Goal: Task Accomplishment & Management: Complete application form

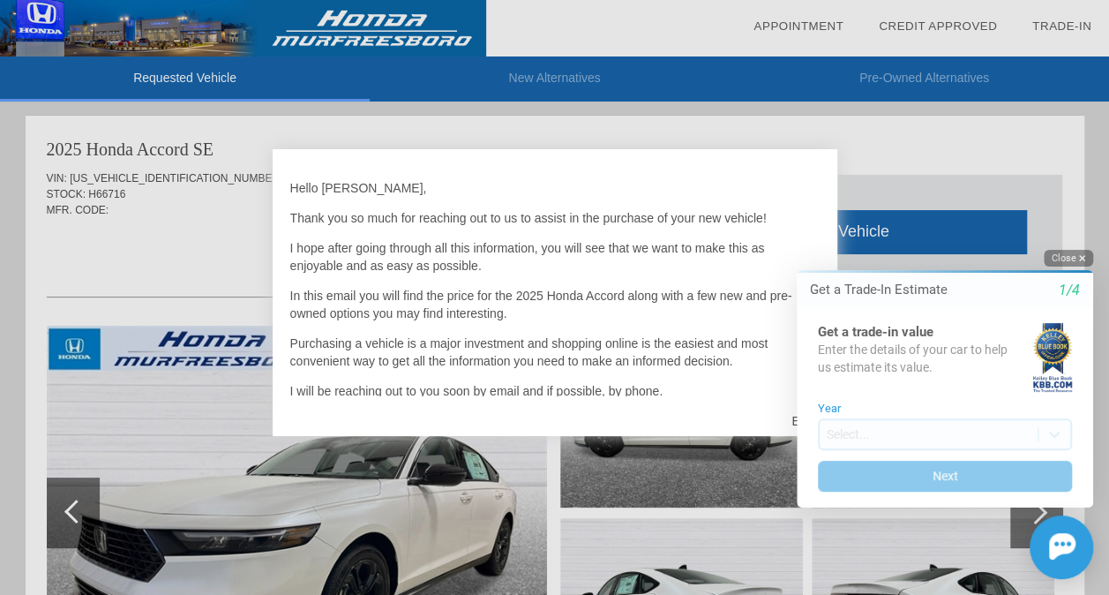
click at [1065, 253] on button "Close" at bounding box center [1068, 258] width 49 height 17
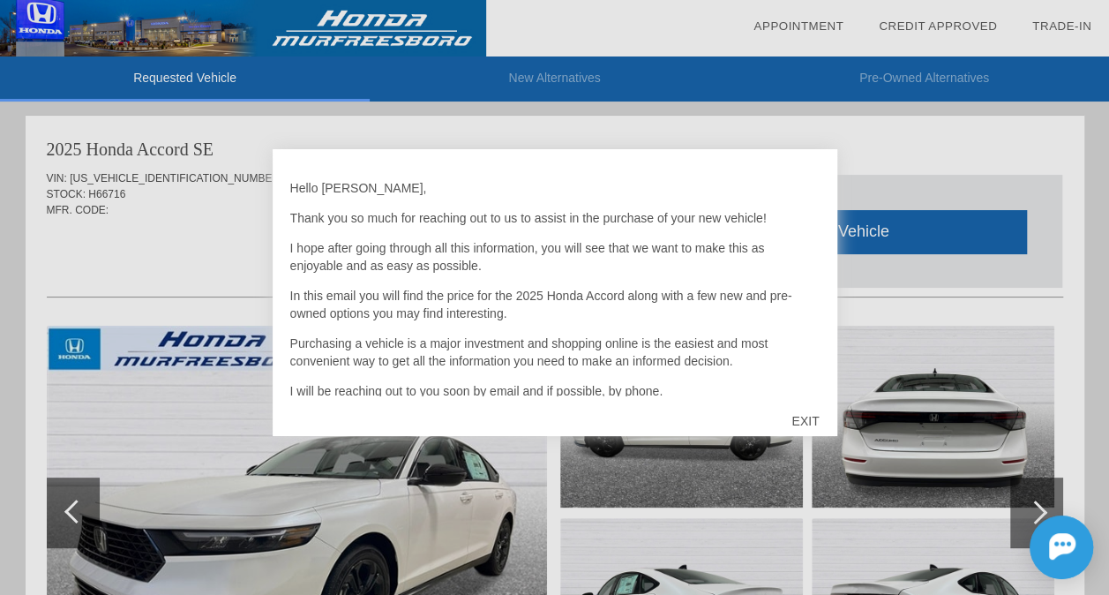
click at [812, 414] on div "EXIT" at bounding box center [805, 420] width 63 height 53
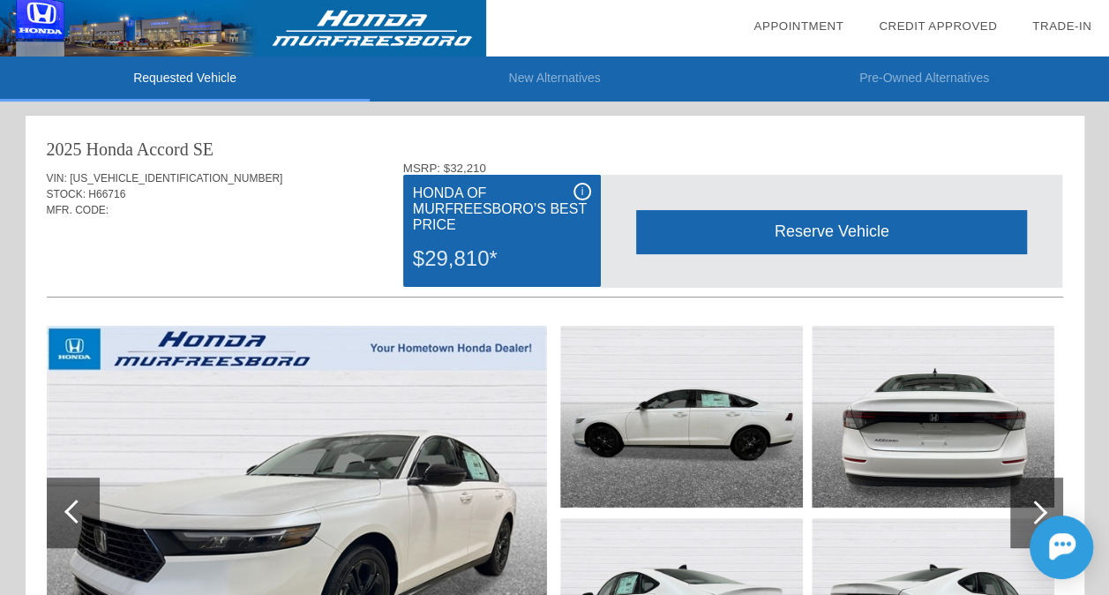
click at [582, 198] on span "i" at bounding box center [582, 191] width 3 height 12
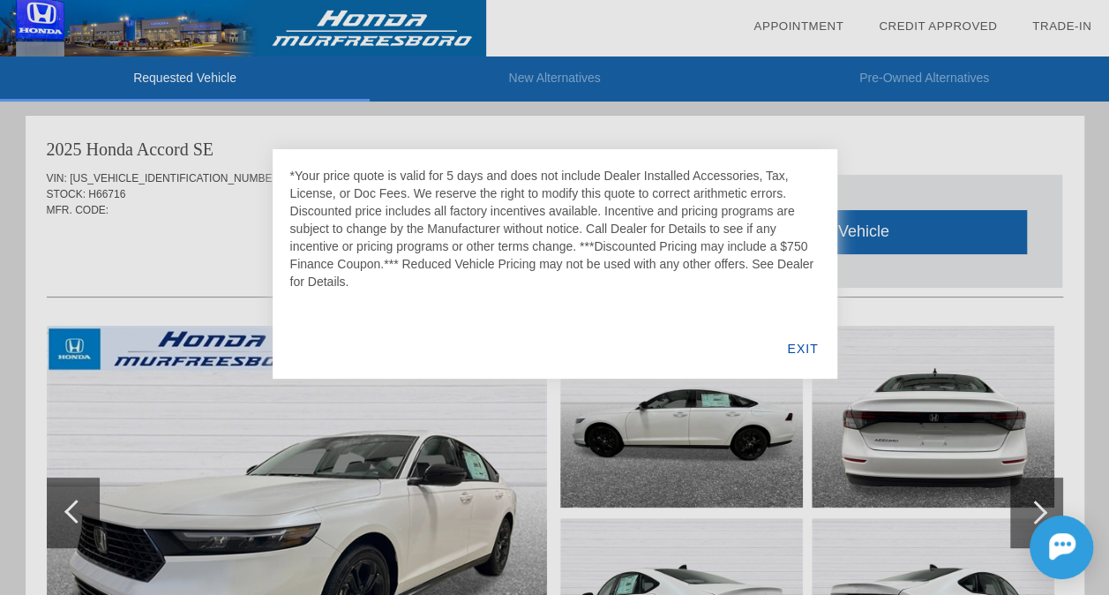
click at [810, 352] on div "EXIT" at bounding box center [802, 348] width 68 height 60
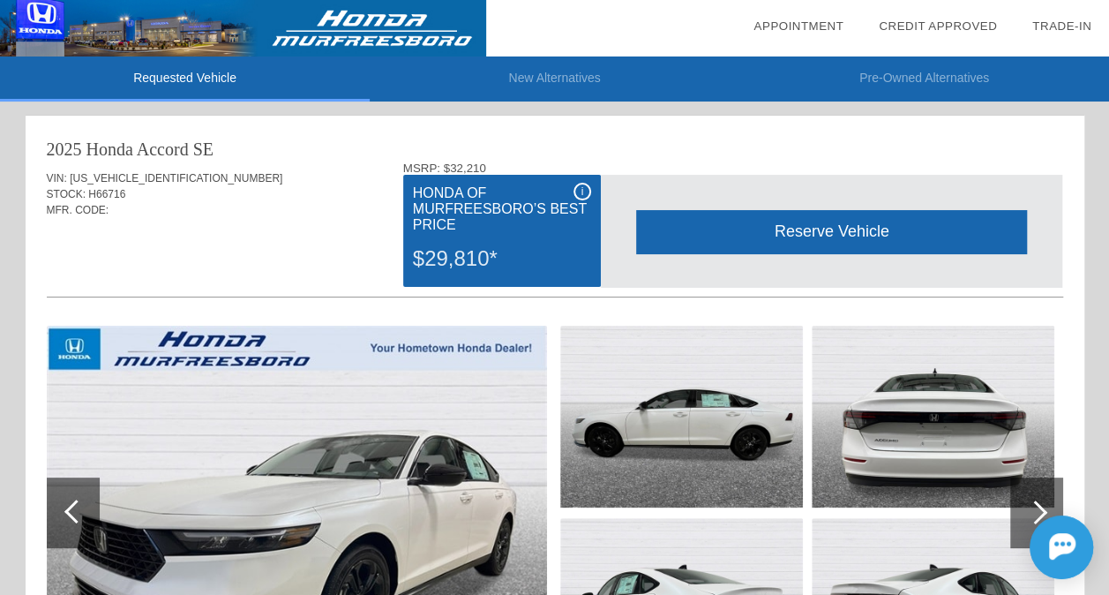
click at [802, 238] on div "Reserve Vehicle" at bounding box center [831, 231] width 391 height 43
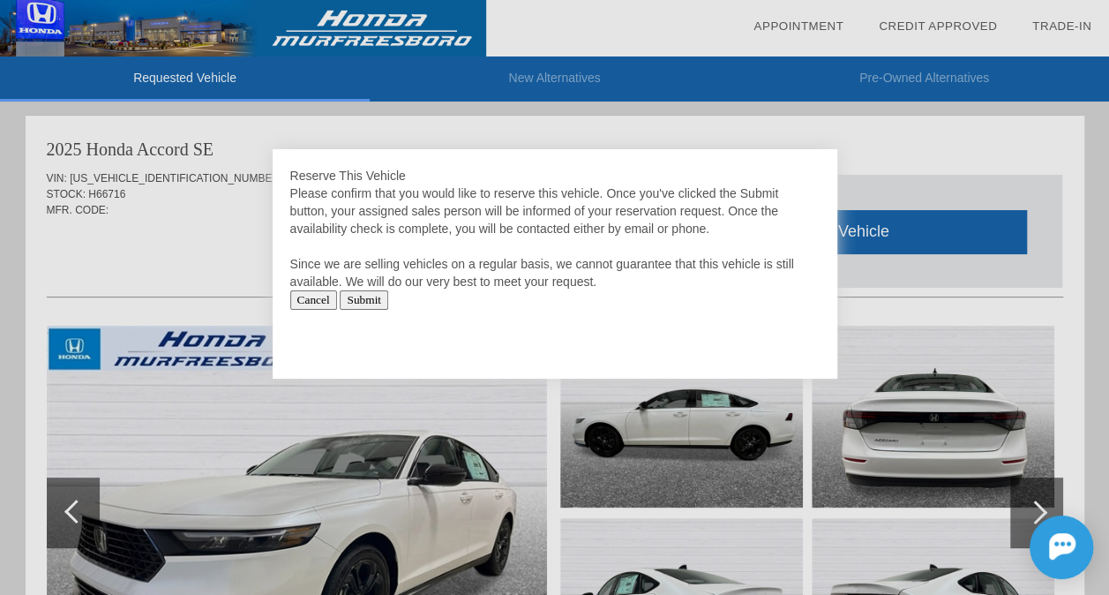
click at [378, 303] on input "Submit" at bounding box center [364, 299] width 49 height 19
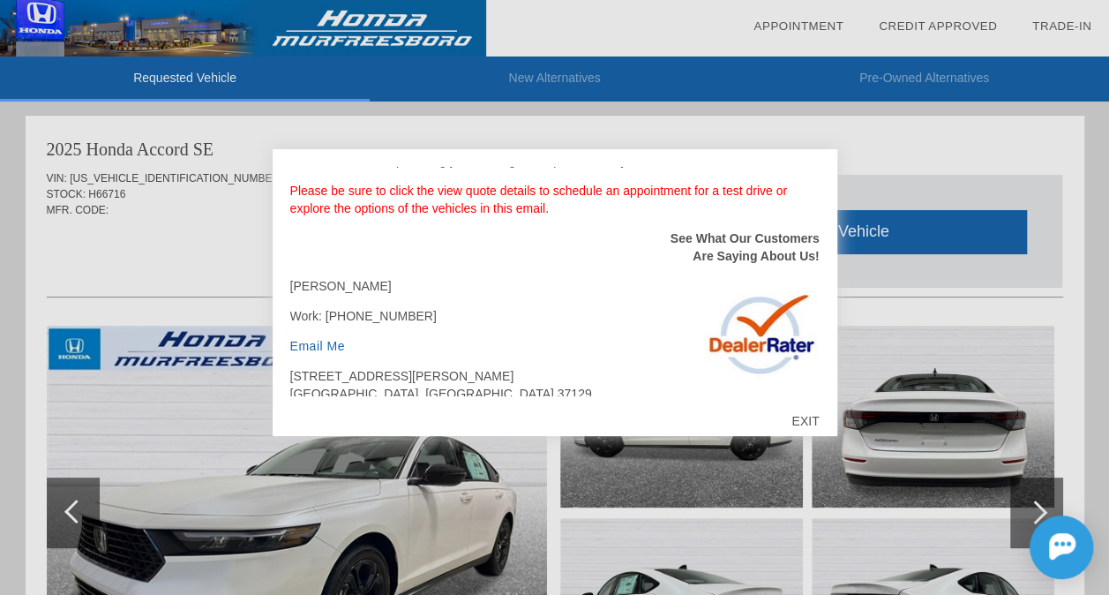
scroll to position [326, 0]
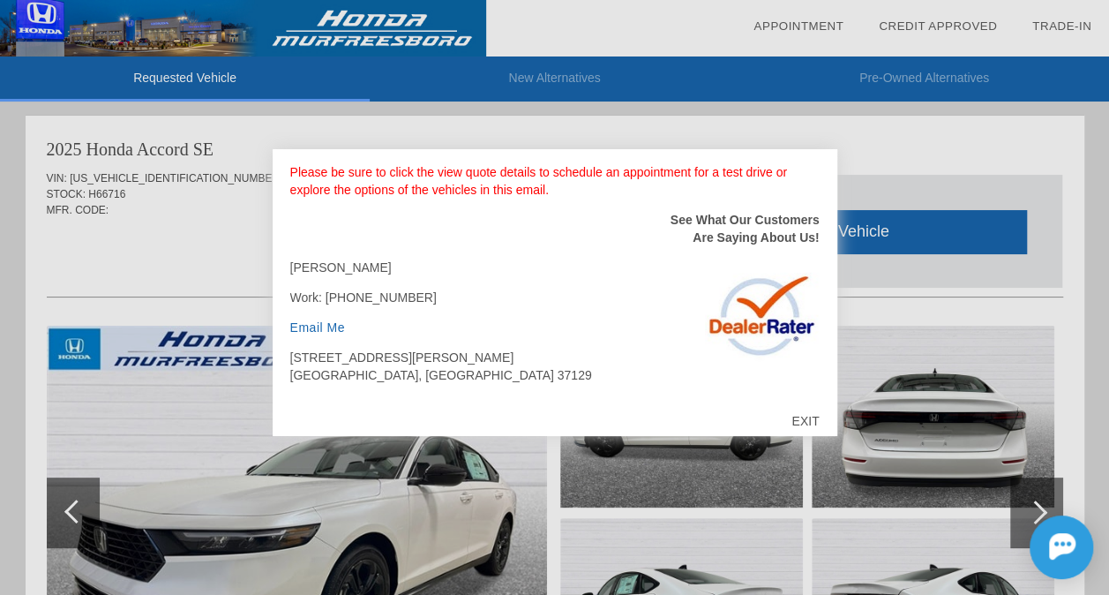
click at [800, 419] on div "EXIT" at bounding box center [805, 420] width 63 height 53
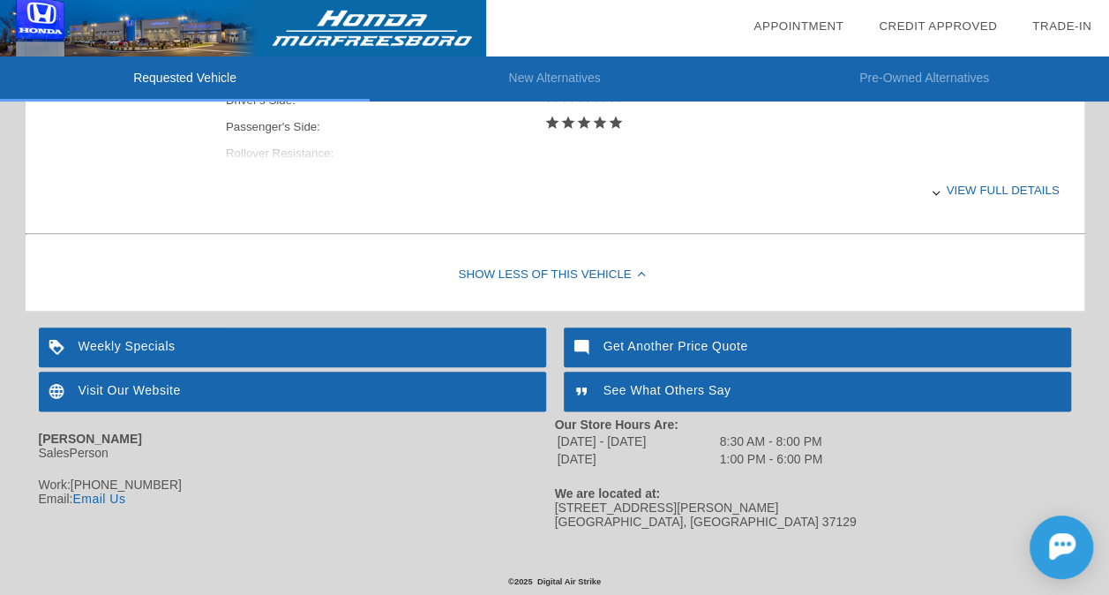
scroll to position [875, 0]
click at [975, 183] on div "View full details" at bounding box center [643, 190] width 834 height 43
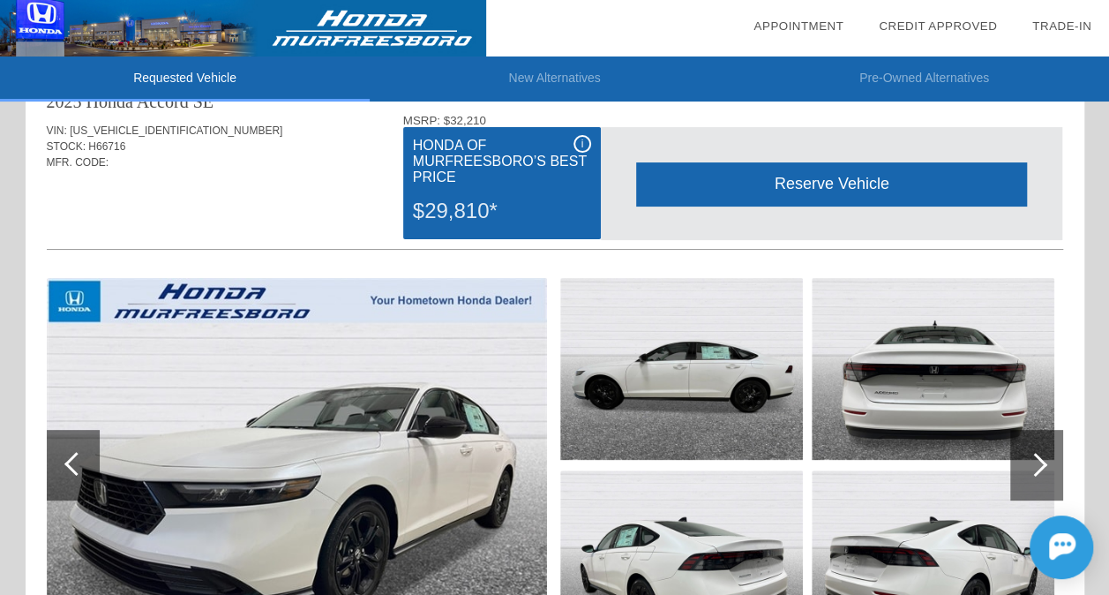
scroll to position [0, 0]
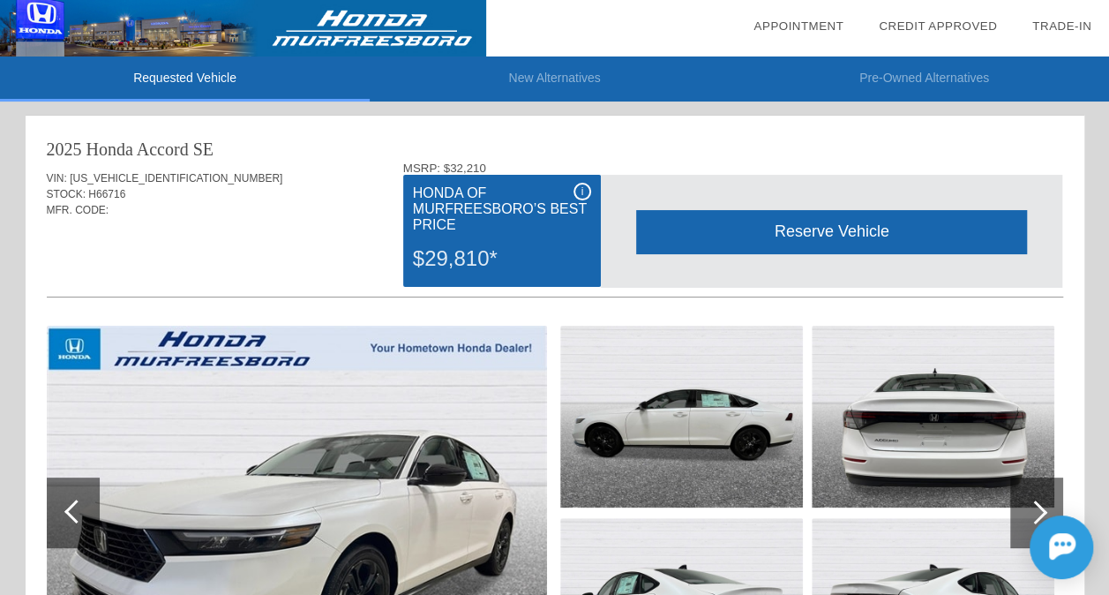
click at [662, 138] on div "2025 Honda Accord SE" at bounding box center [555, 149] width 1016 height 25
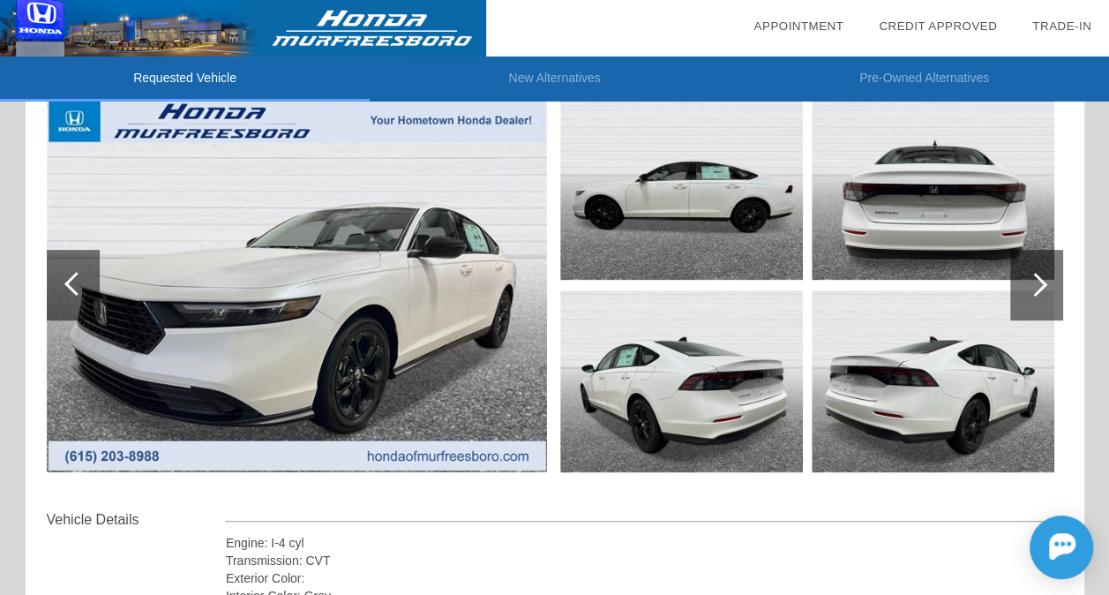
scroll to position [238, 0]
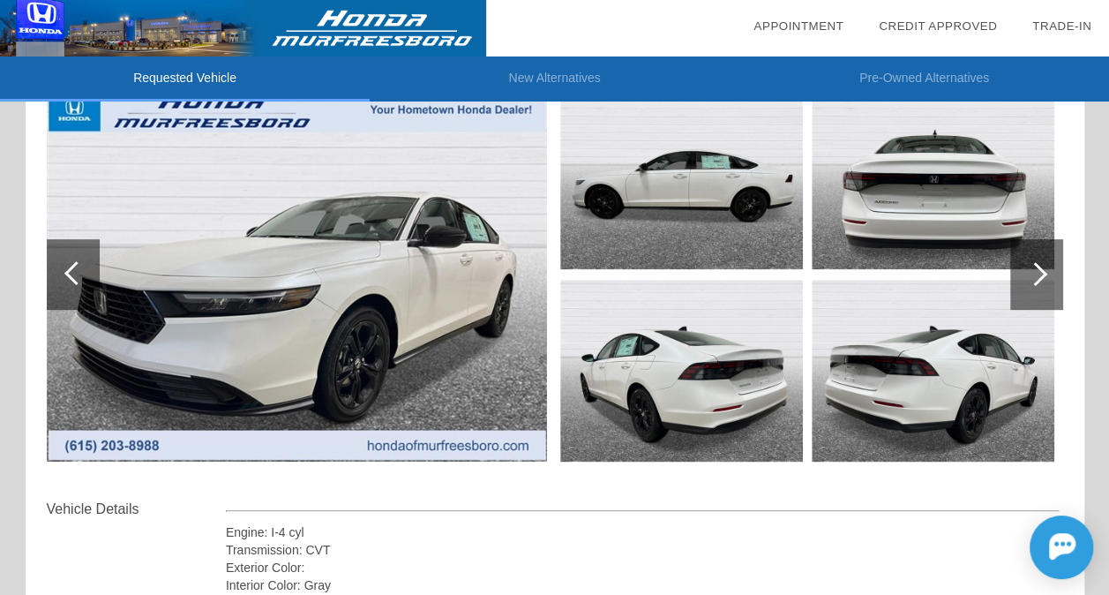
click at [1043, 266] on div at bounding box center [1036, 274] width 53 height 71
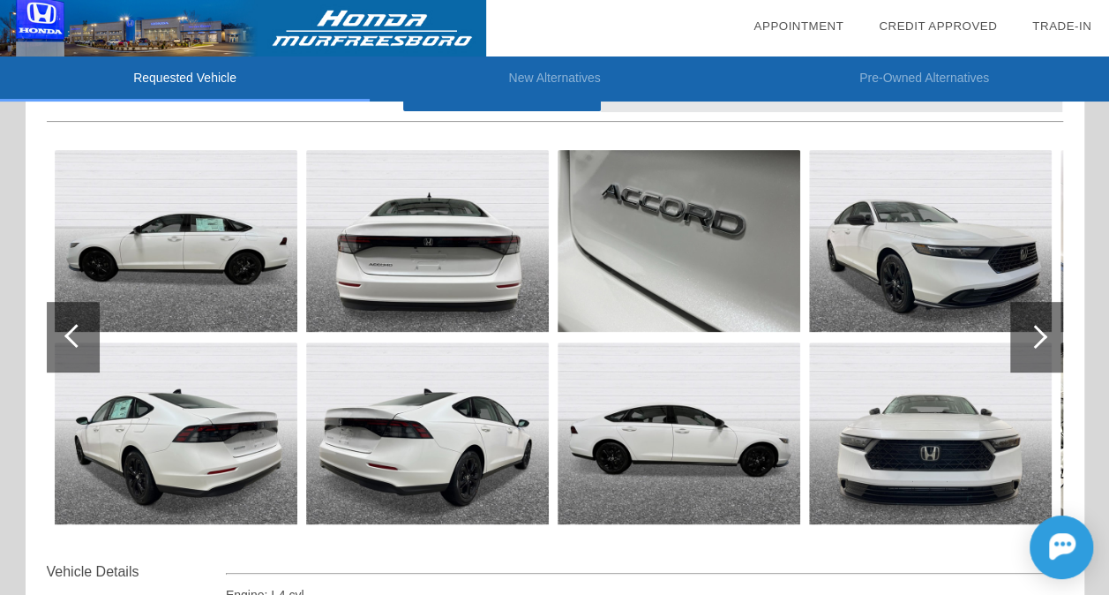
scroll to position [175, 0]
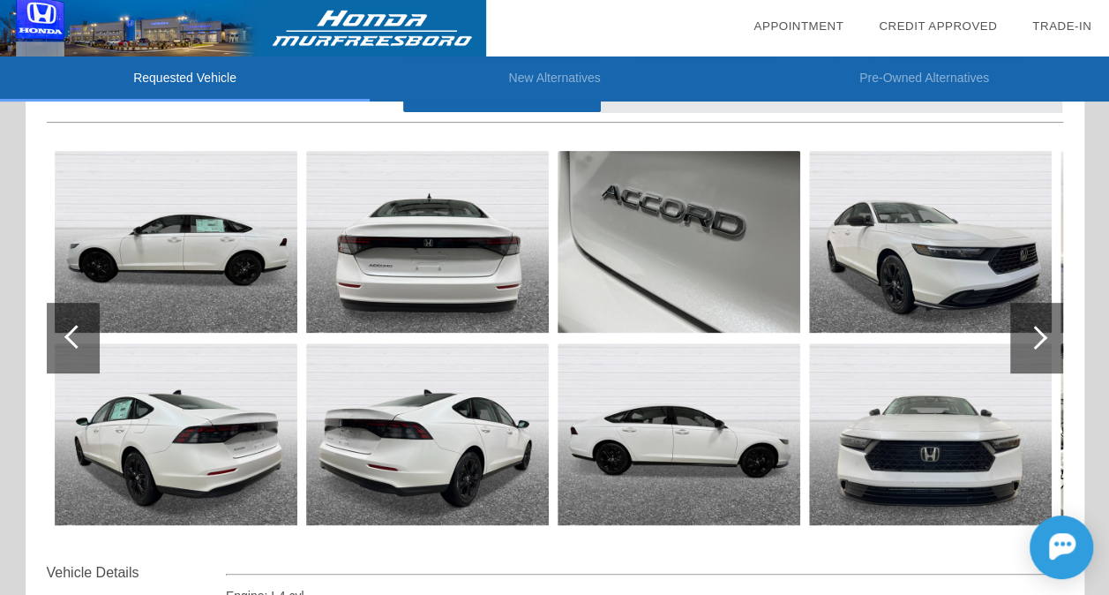
click at [1039, 314] on div at bounding box center [1036, 338] width 53 height 71
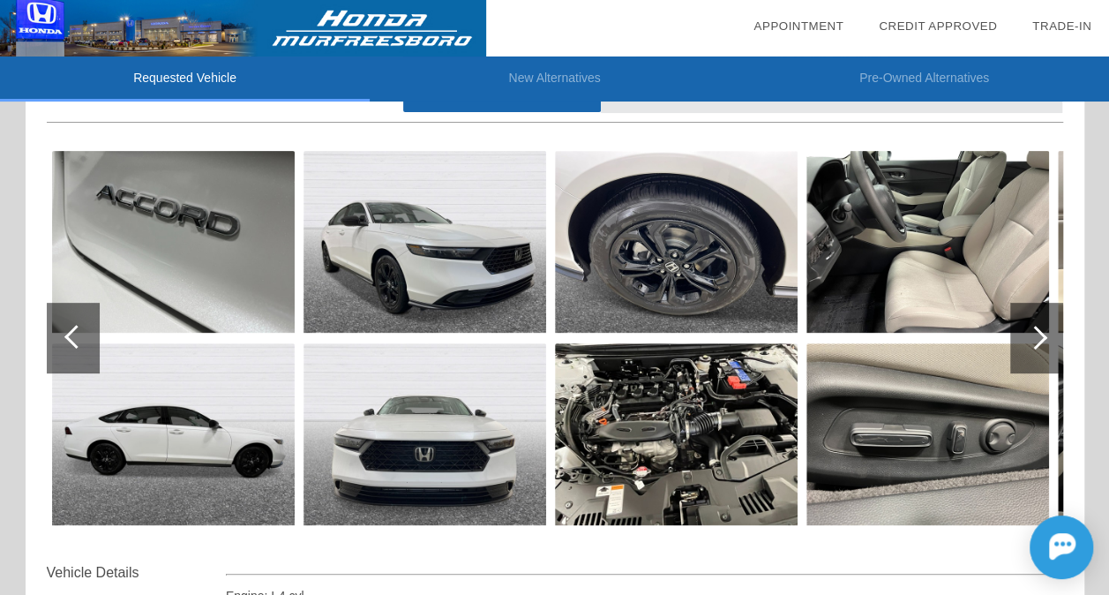
click at [1039, 314] on div at bounding box center [1036, 338] width 53 height 71
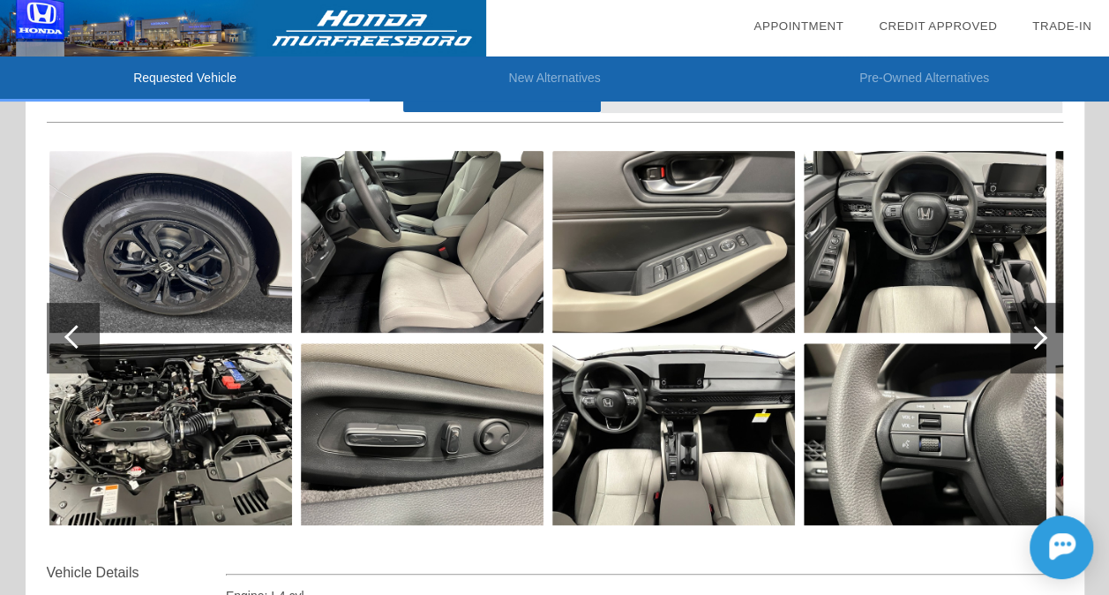
click at [1038, 326] on div at bounding box center [1036, 338] width 53 height 71
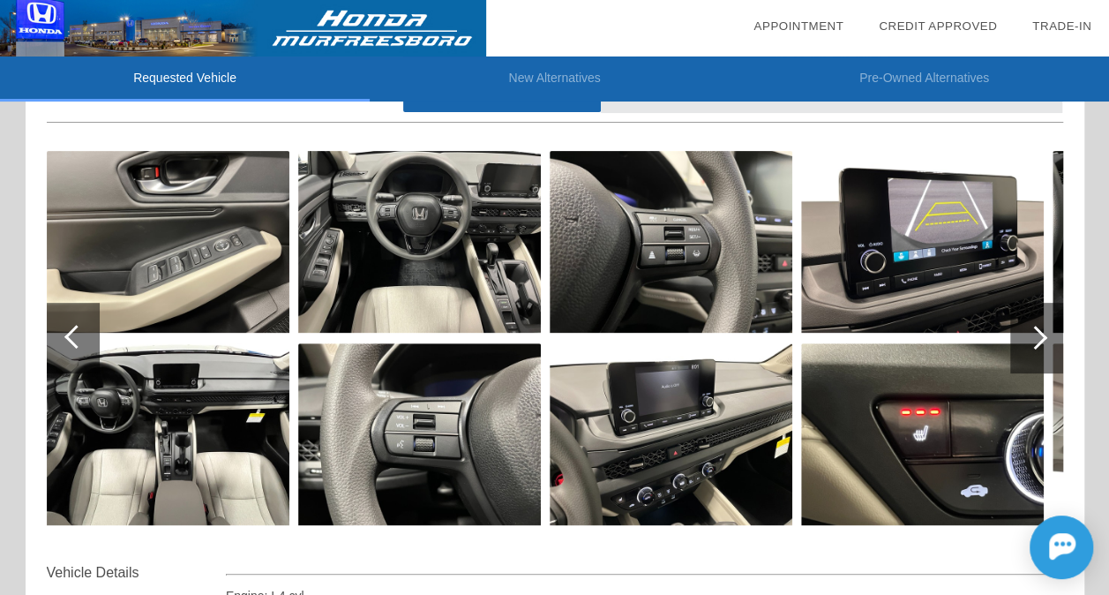
click at [1038, 326] on div at bounding box center [1036, 338] width 53 height 71
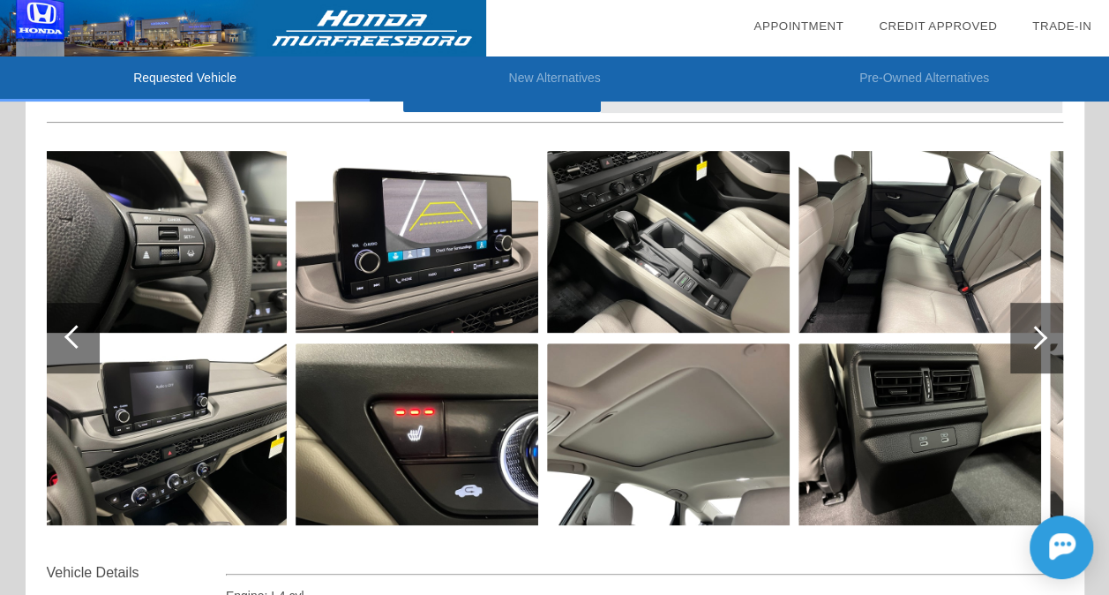
click at [1038, 326] on div at bounding box center [1036, 338] width 53 height 71
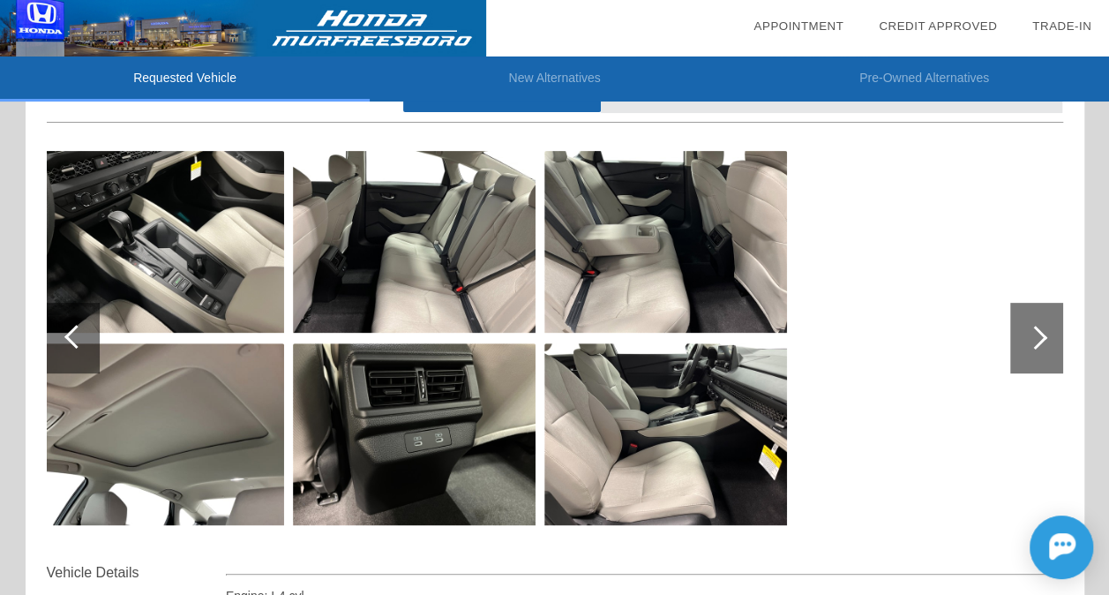
click at [1038, 326] on div at bounding box center [1036, 338] width 53 height 71
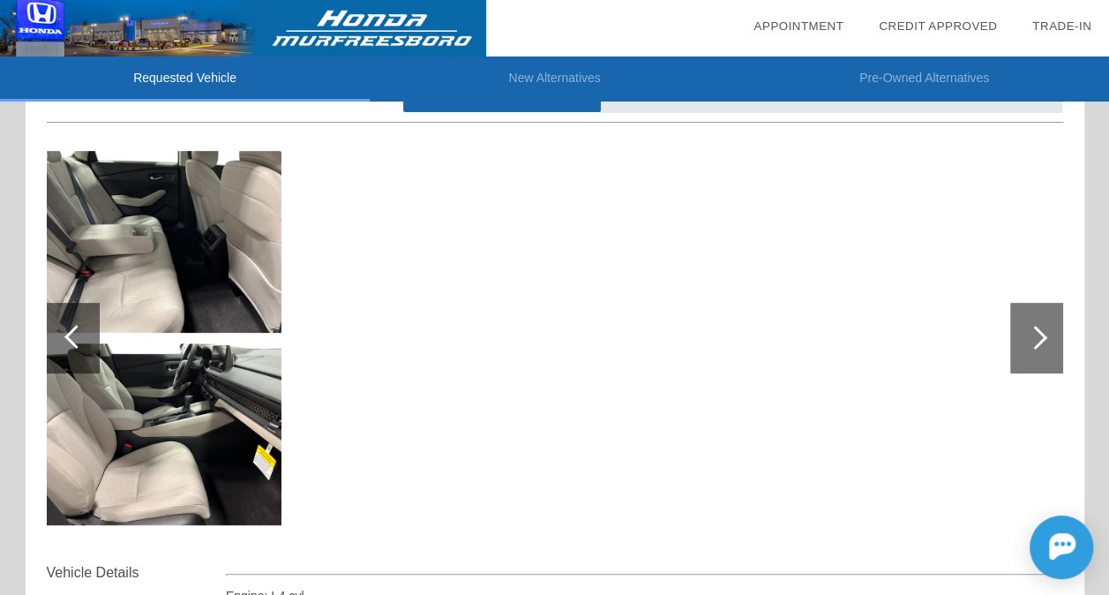
click at [619, 85] on li "New Alternatives" at bounding box center [555, 78] width 370 height 45
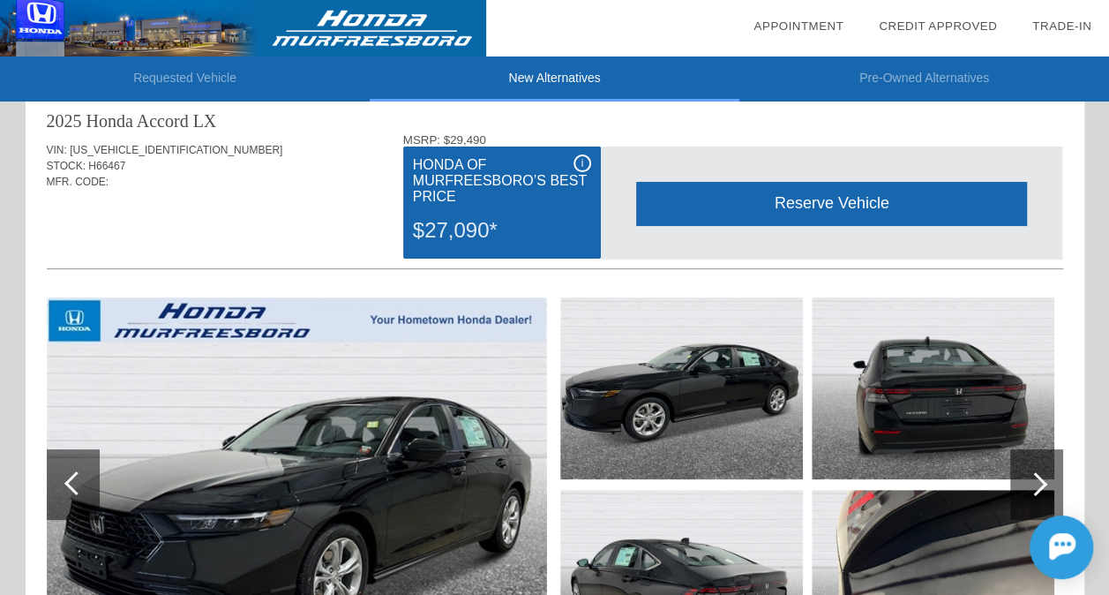
scroll to position [0, 0]
